Goal: Ask a question

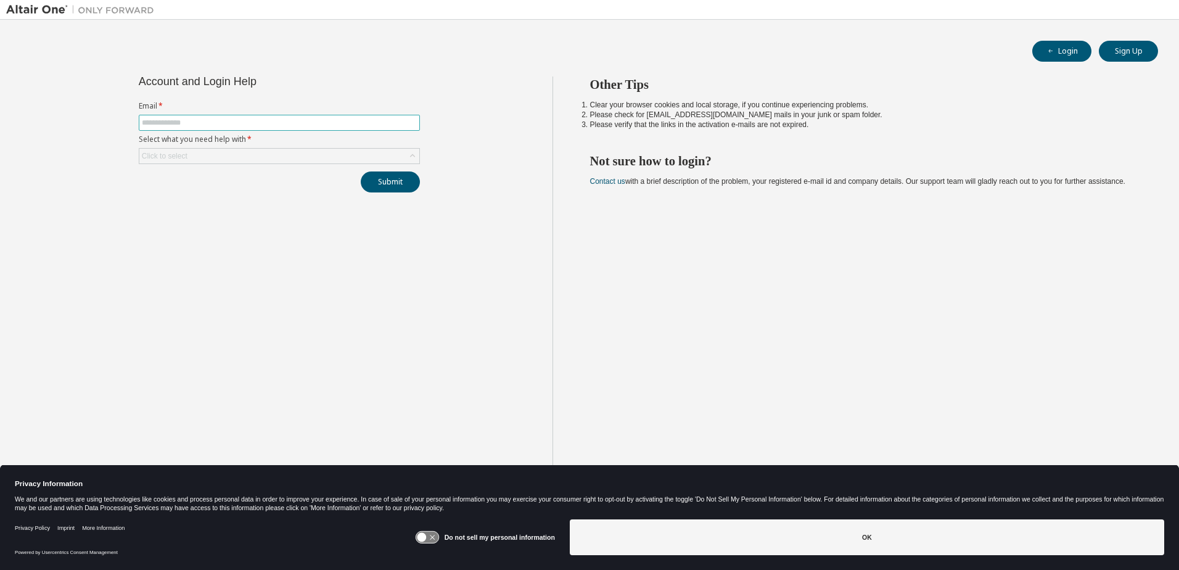
click at [244, 122] on input "text" at bounding box center [279, 123] width 275 height 10
type input "**********"
click at [398, 180] on button "Submit" at bounding box center [390, 181] width 59 height 21
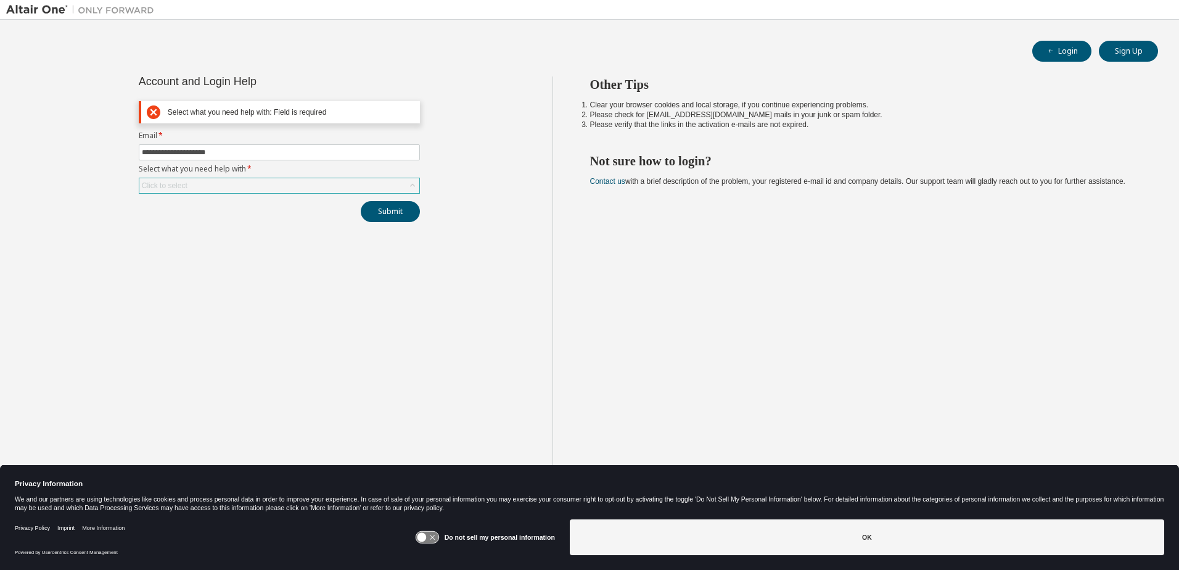
click at [275, 184] on div "Click to select" at bounding box center [279, 185] width 280 height 15
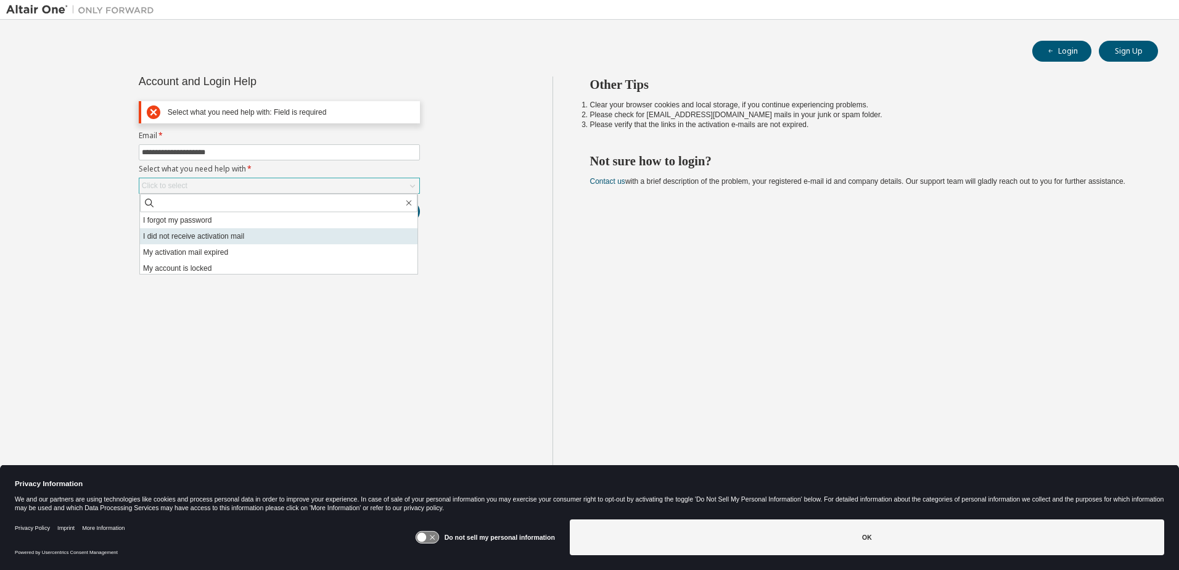
scroll to position [35, 0]
drag, startPoint x: 262, startPoint y: 254, endPoint x: 270, endPoint y: 233, distance: 21.9
click at [270, 233] on ul "I forgot my password I did not receive activation mail My activation mail expir…" at bounding box center [279, 243] width 278 height 62
drag, startPoint x: 270, startPoint y: 233, endPoint x: 202, endPoint y: 295, distance: 91.7
click at [202, 295] on div "**********" at bounding box center [279, 294] width 547 height 437
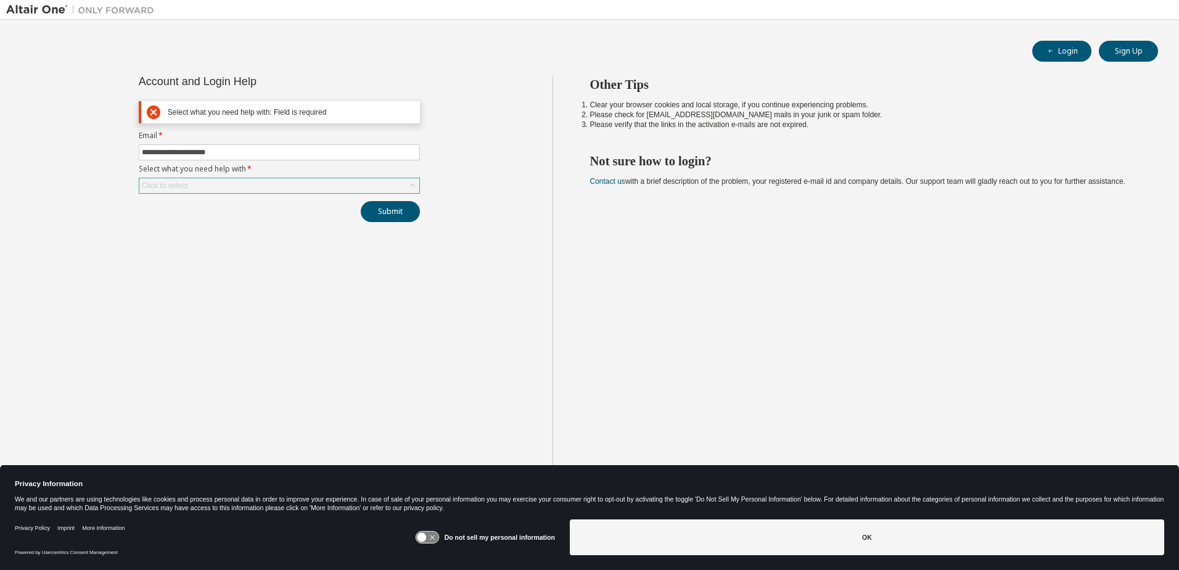
click at [336, 192] on div "Click to select" at bounding box center [279, 185] width 280 height 15
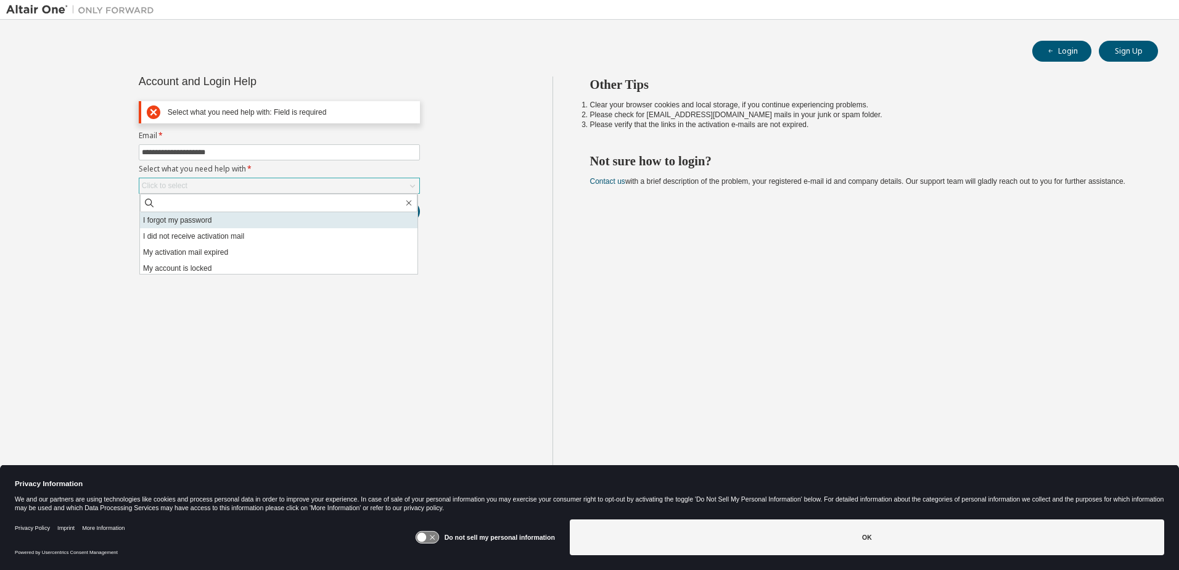
click at [313, 222] on li "I forgot my password" at bounding box center [279, 220] width 278 height 16
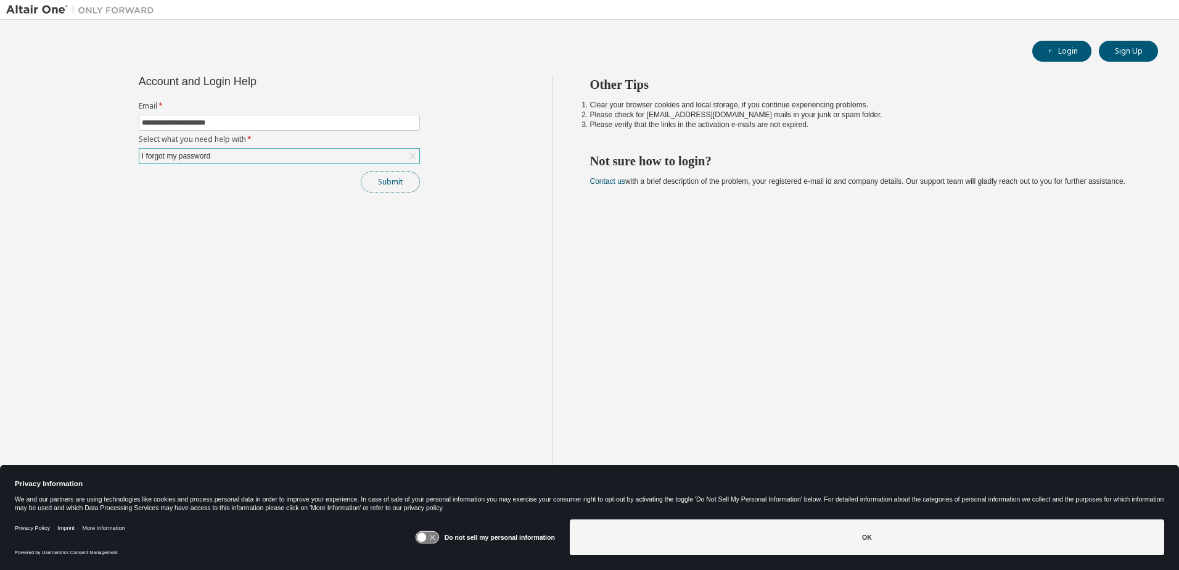
click at [389, 175] on button "Submit" at bounding box center [390, 181] width 59 height 21
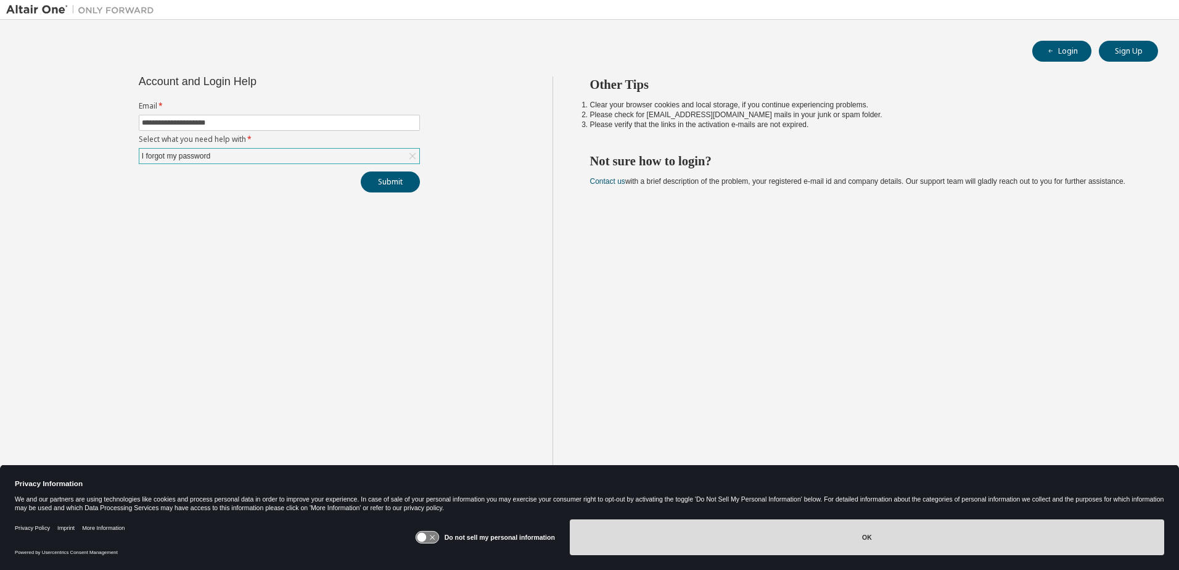
click at [805, 538] on button "OK" at bounding box center [867, 537] width 595 height 36
